Goal: Task Accomplishment & Management: Manage account settings

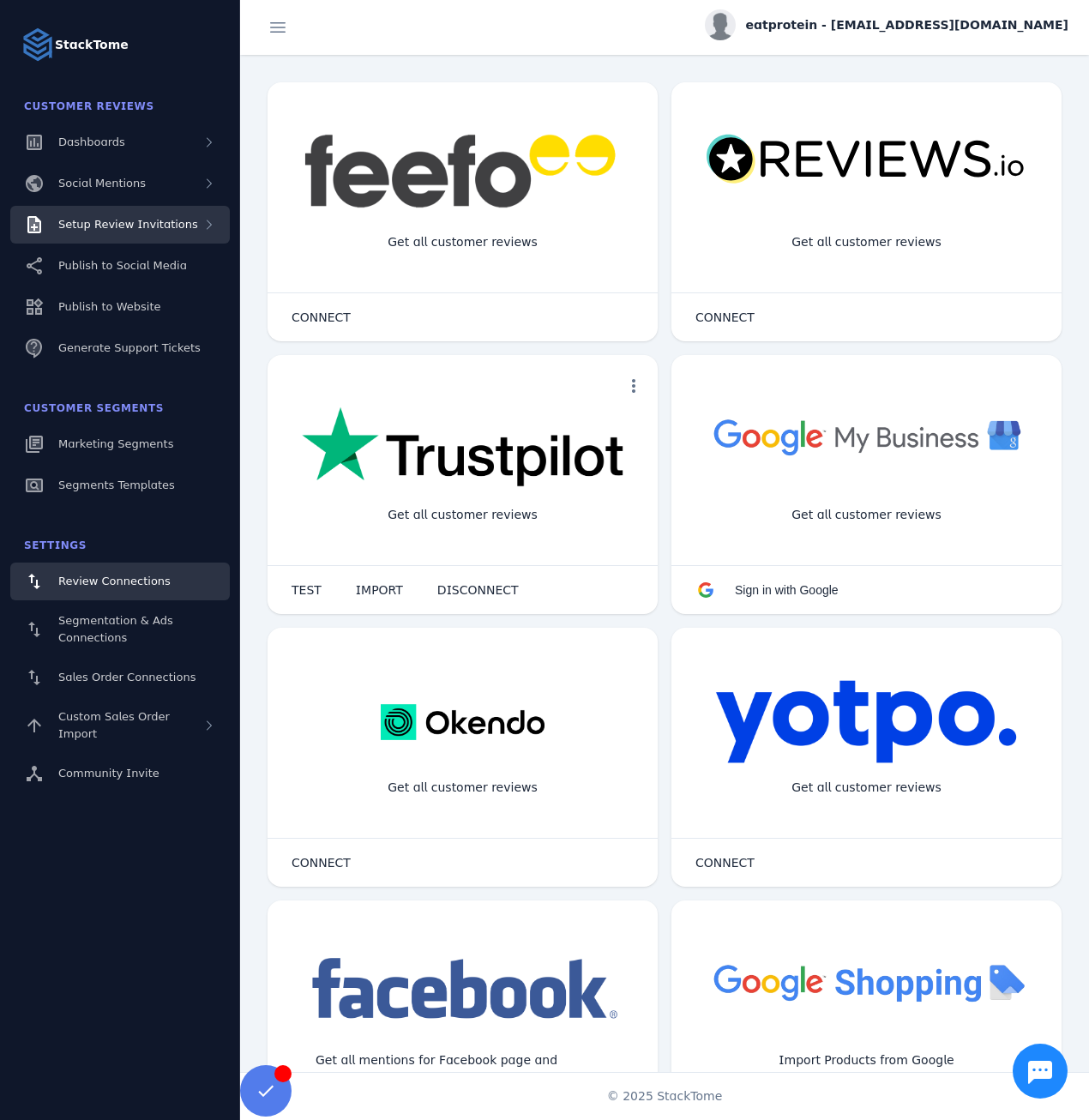
click at [122, 219] on span "Setup Review Invitations" at bounding box center [128, 224] width 140 height 12
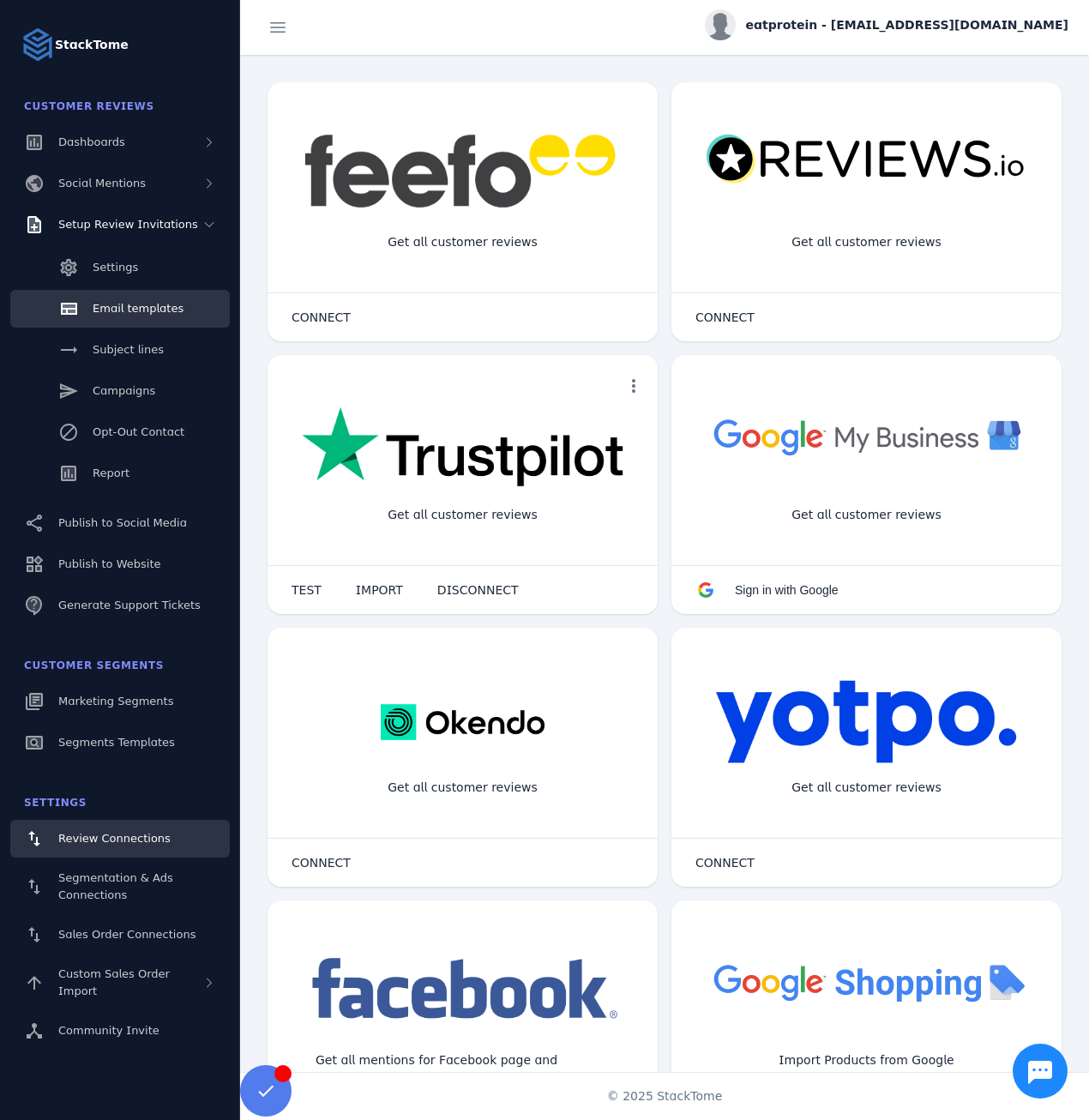
click at [134, 316] on div "Email templates" at bounding box center [138, 308] width 91 height 17
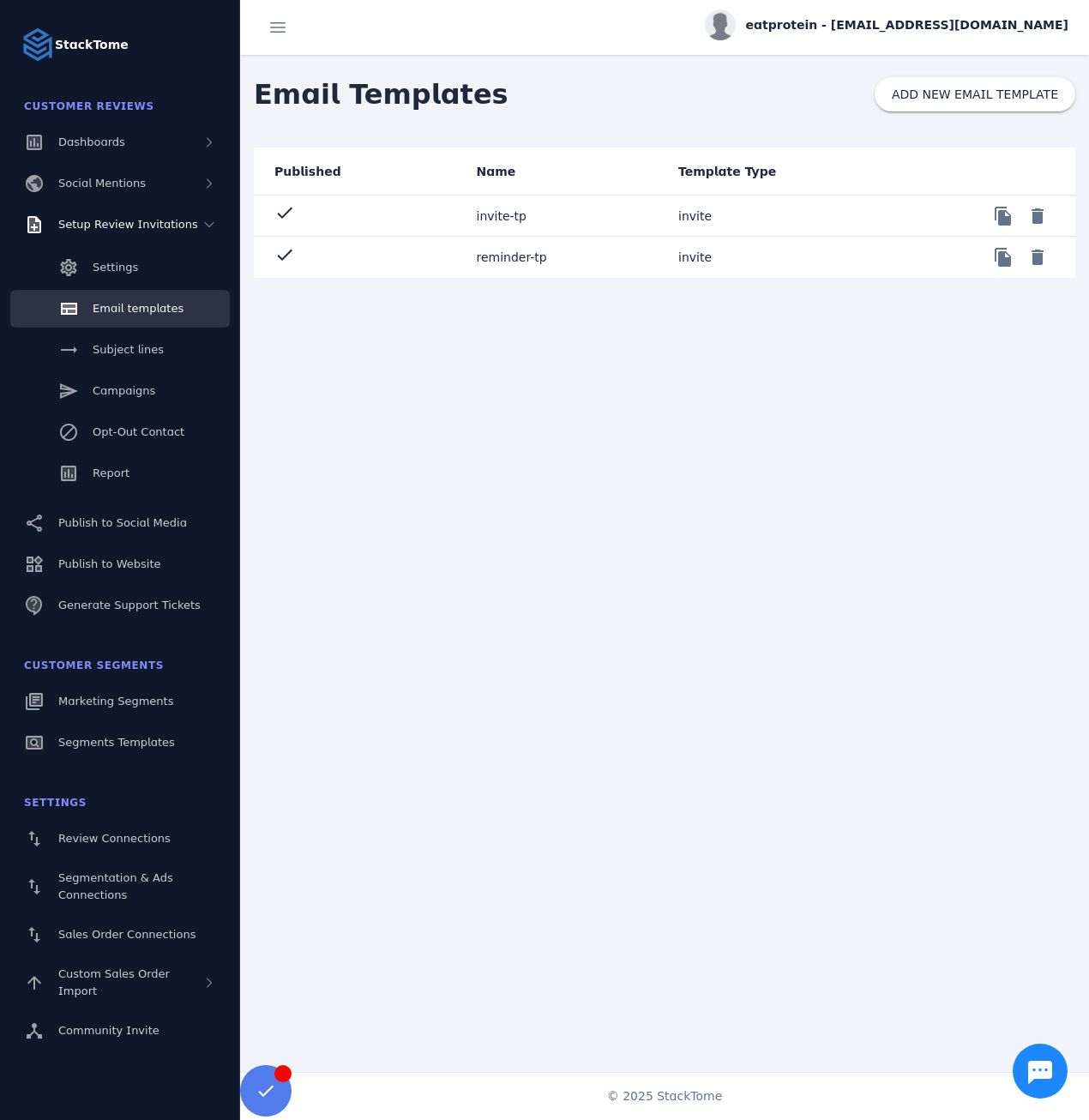
click at [605, 242] on mat-cell "reminder-tp" at bounding box center [565, 257] width 203 height 41
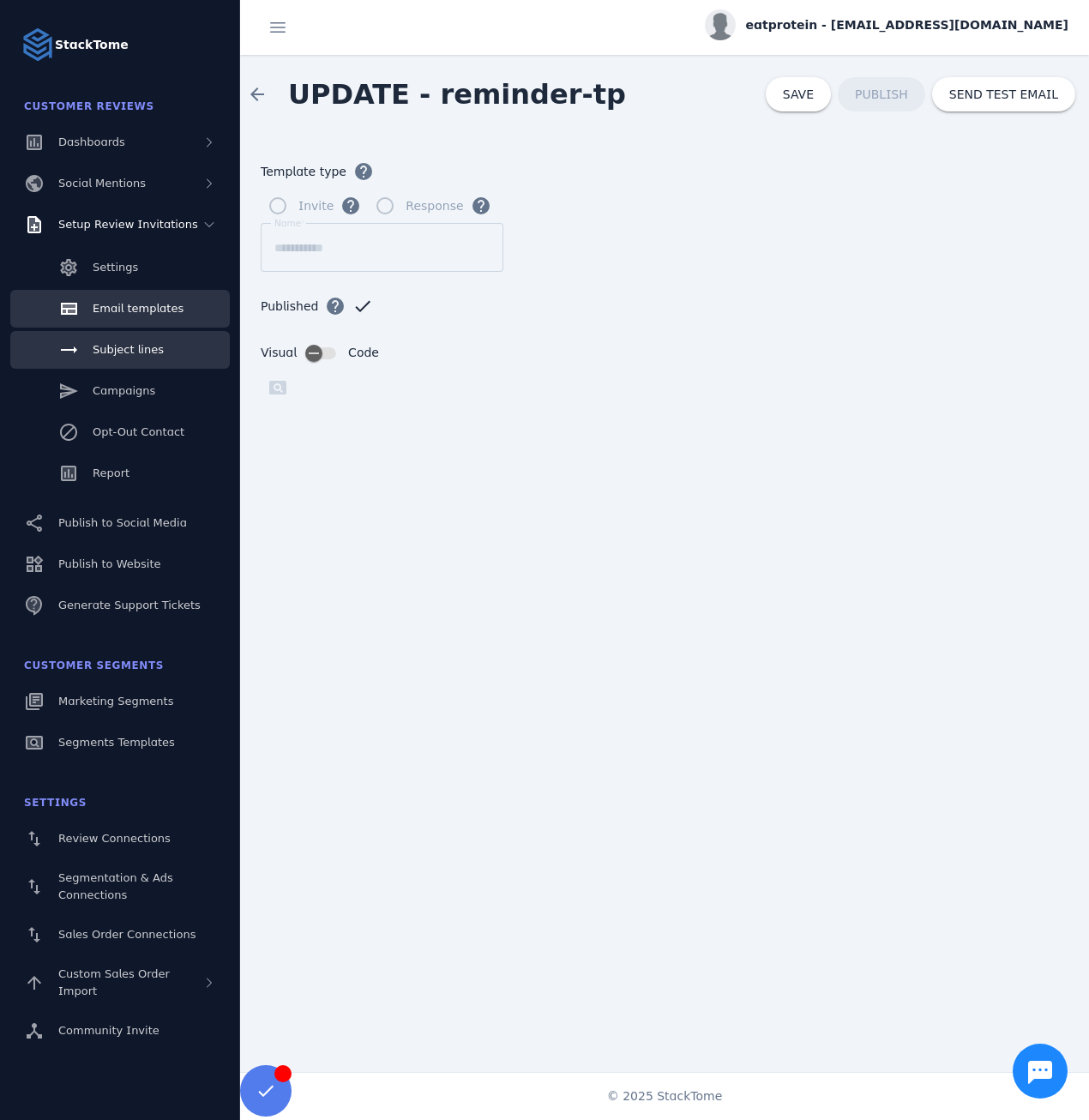
click at [113, 354] on span "Subject lines" at bounding box center [128, 349] width 71 height 12
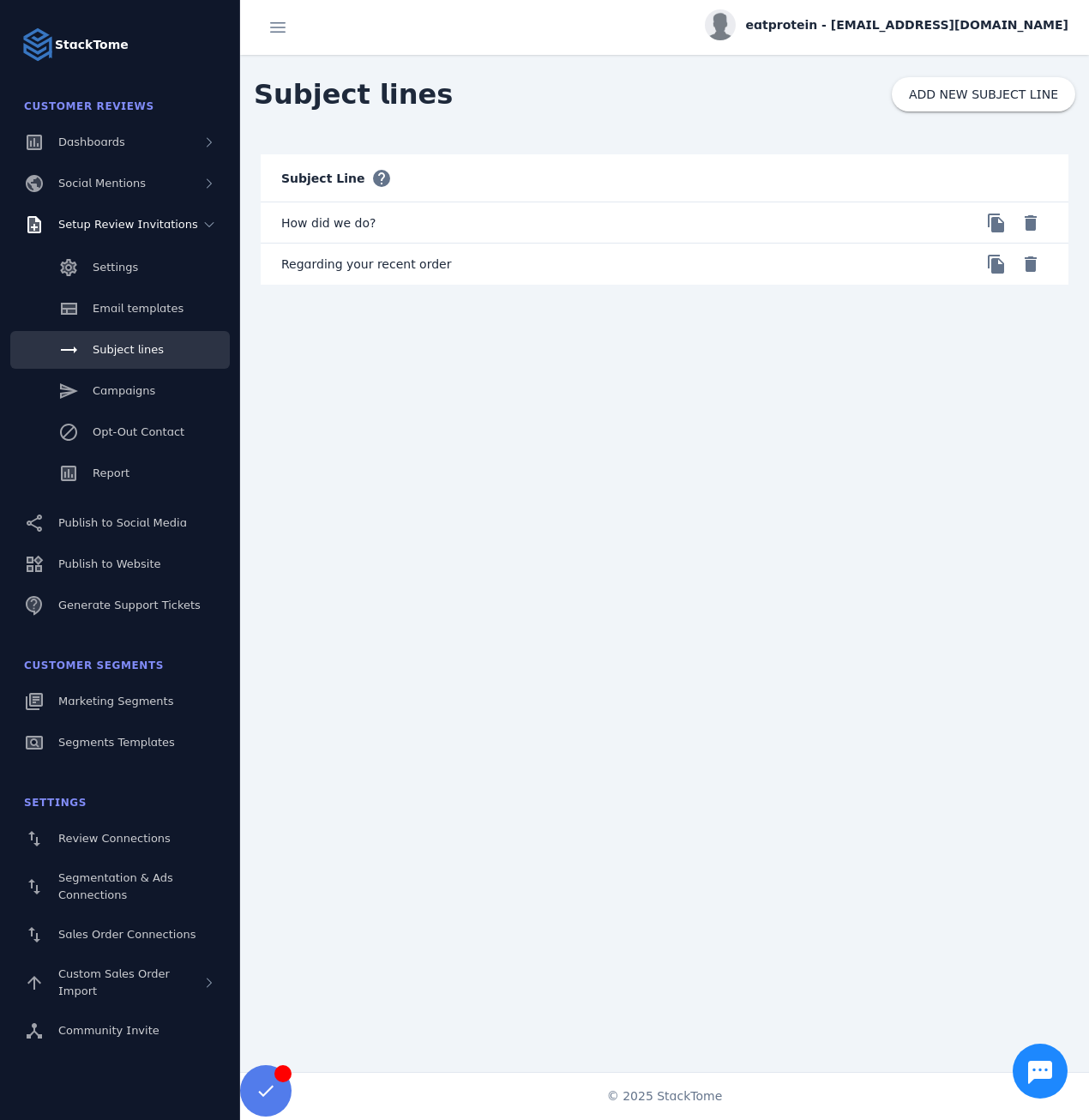
click at [408, 265] on mat-cell "Regarding your recent order" at bounding box center [462, 264] width 404 height 41
copy mat-row "Regarding your recent order file_copy delete"
click at [642, 516] on div "Subject Line help How did we do? file_copy delete Regarding your recent order f…" at bounding box center [664, 592] width 849 height 916
